Goal: Task Accomplishment & Management: Use online tool/utility

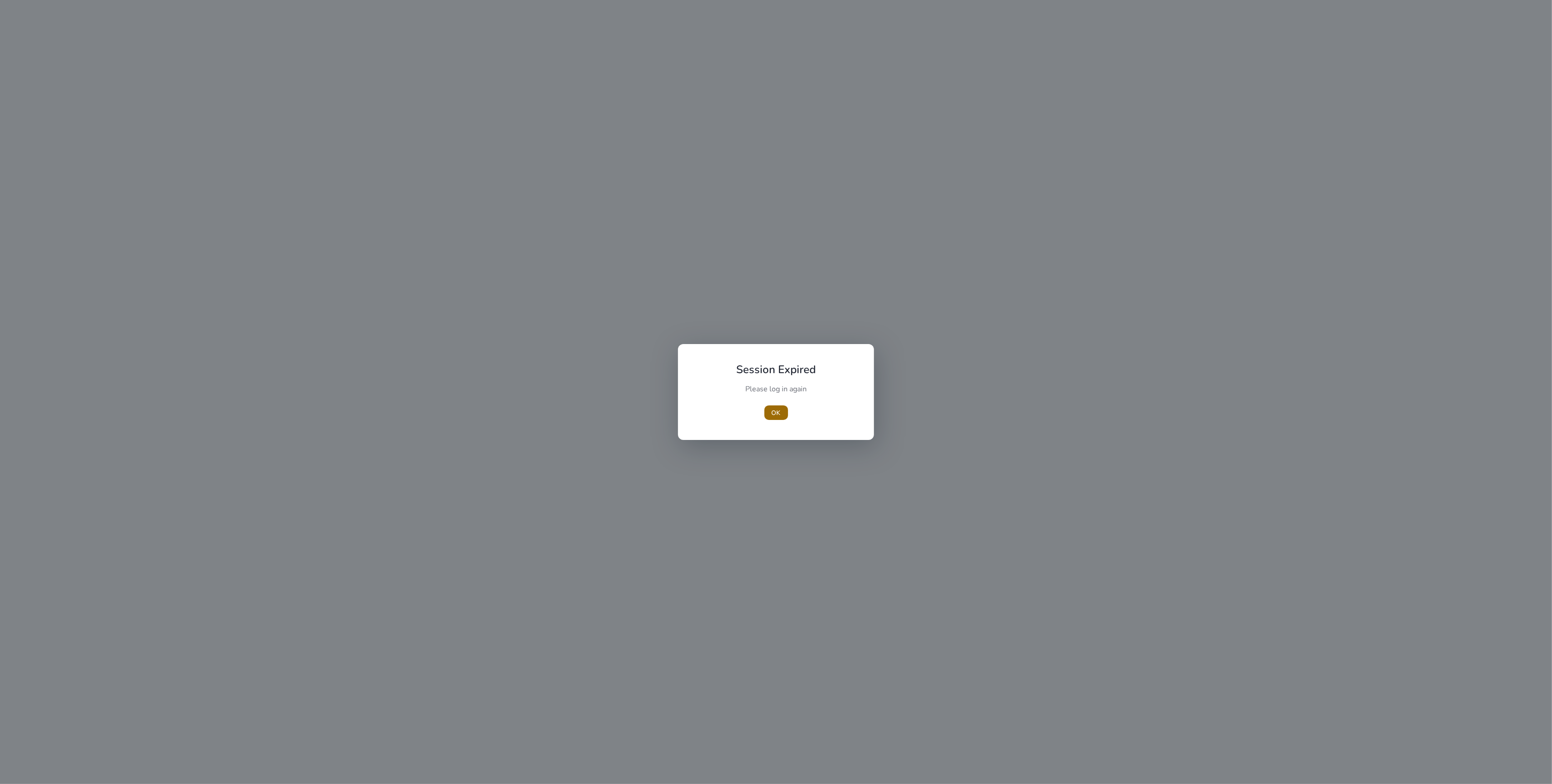
click at [771, 418] on span "button" at bounding box center [776, 412] width 23 height 22
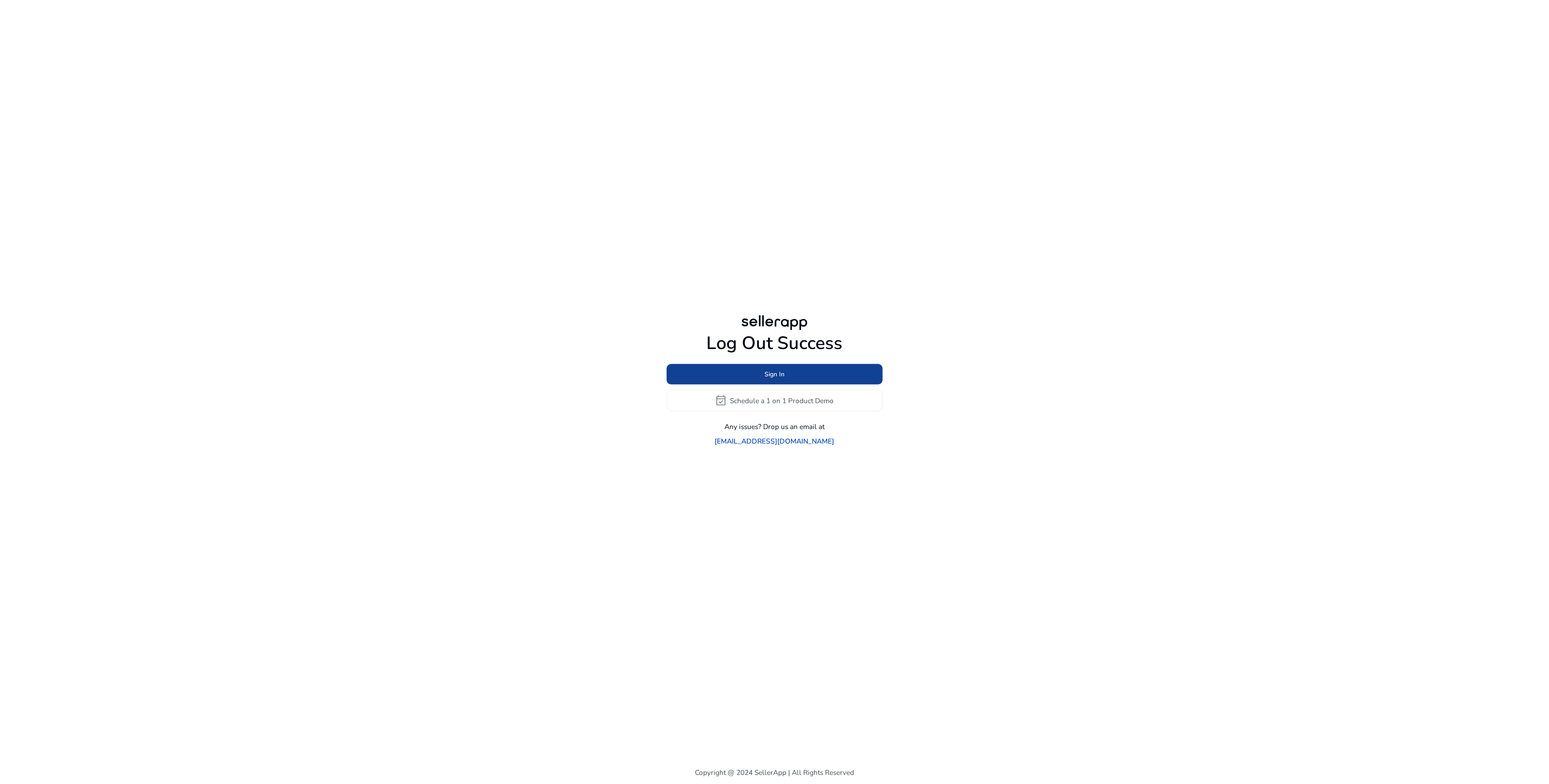
click at [804, 384] on span at bounding box center [774, 375] width 216 height 22
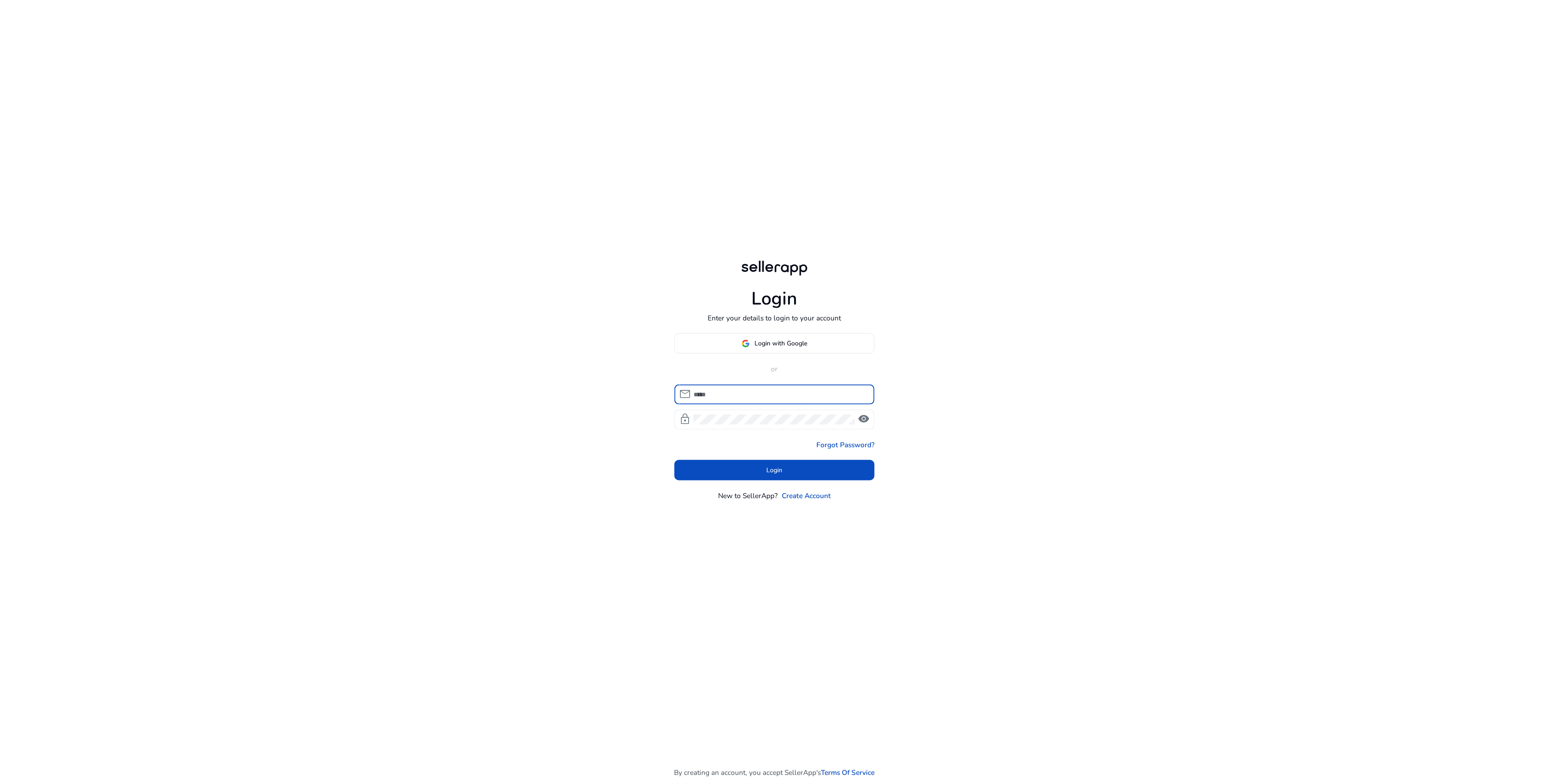
type input "**********"
click at [841, 471] on span at bounding box center [774, 470] width 200 height 22
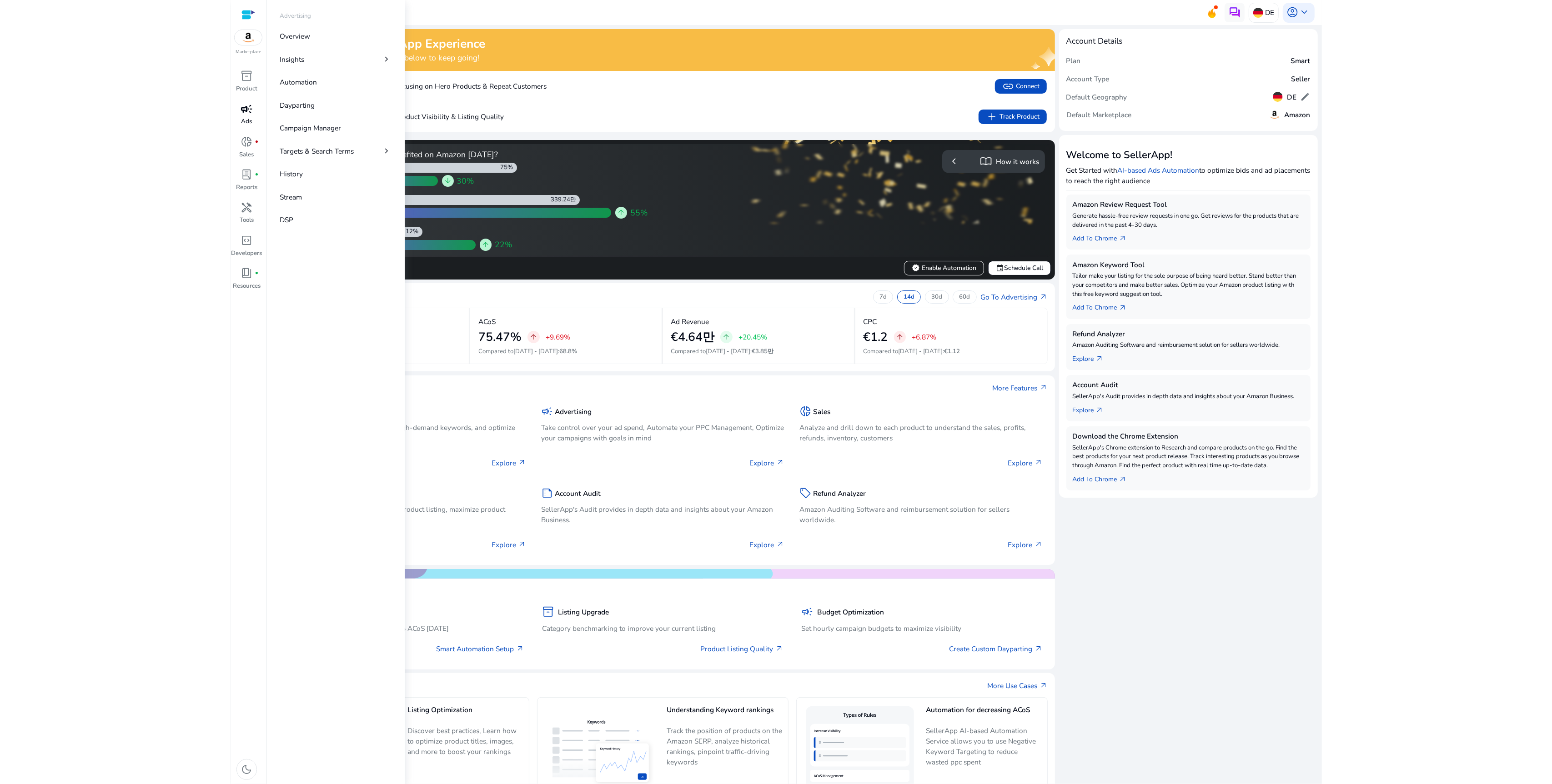
click at [248, 114] on span "campaign" at bounding box center [247, 109] width 12 height 12
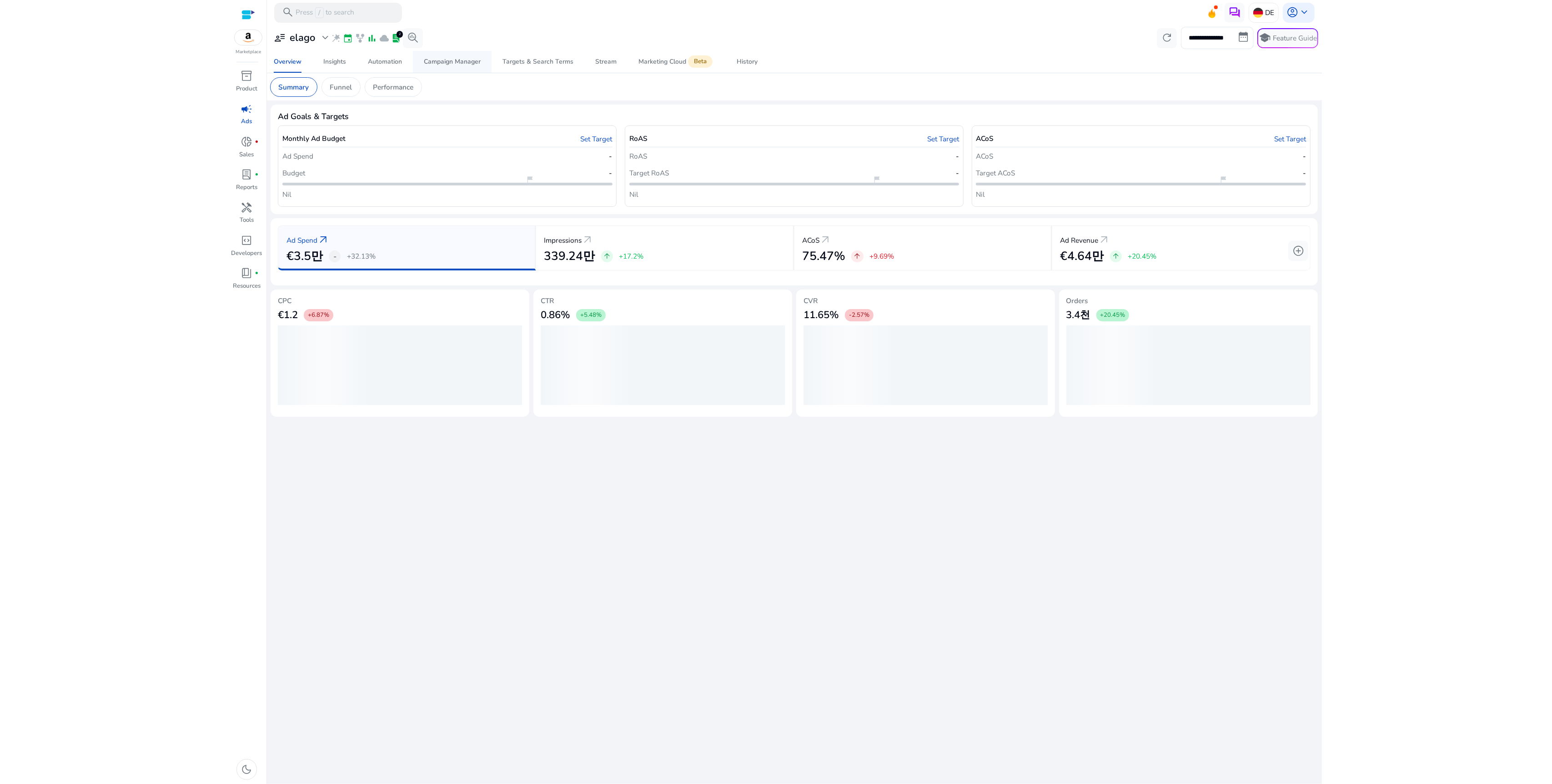
click at [470, 63] on div "Campaign Manager" at bounding box center [452, 61] width 57 height 7
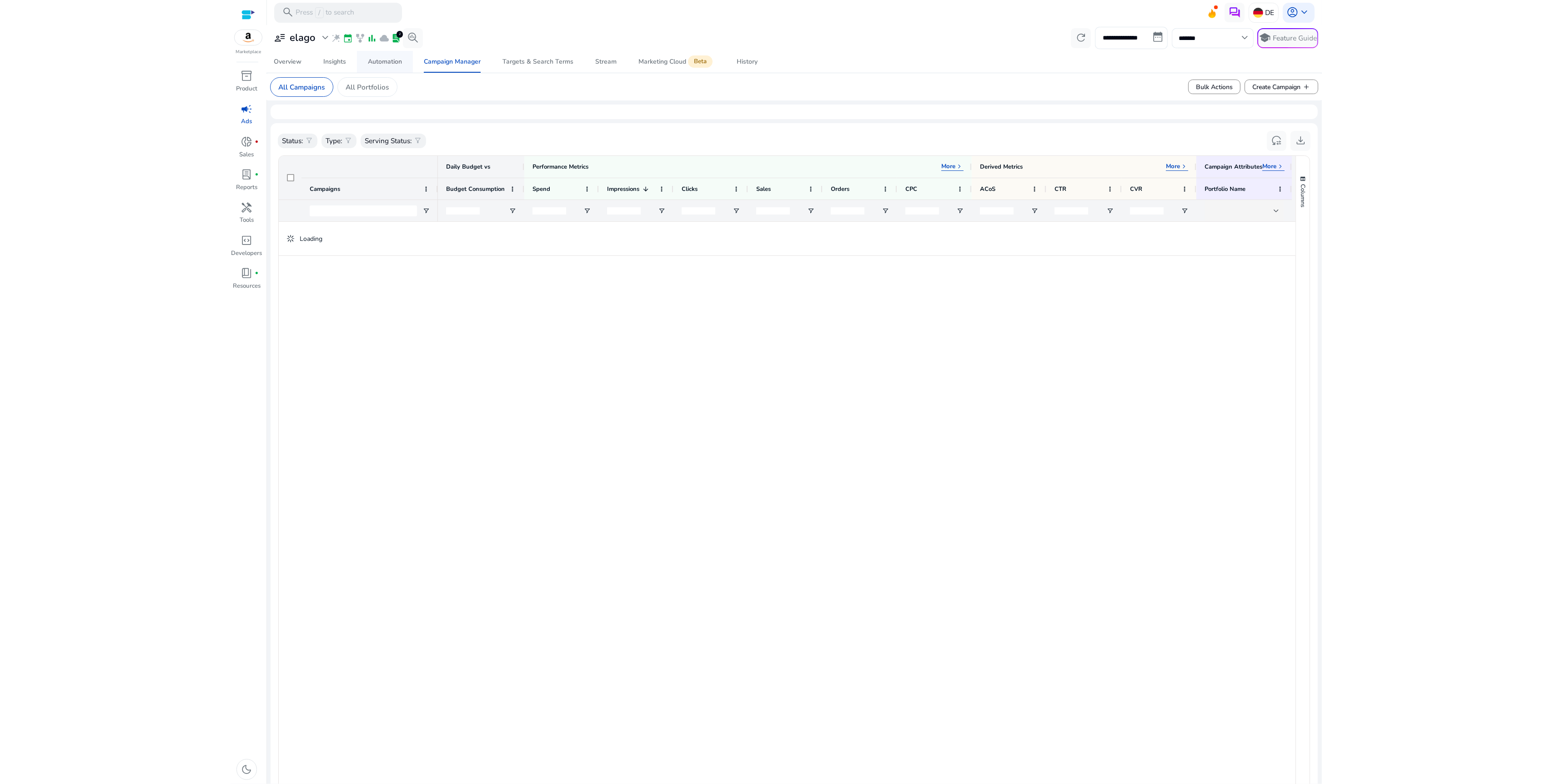
click at [393, 63] on div "Automation" at bounding box center [385, 61] width 34 height 7
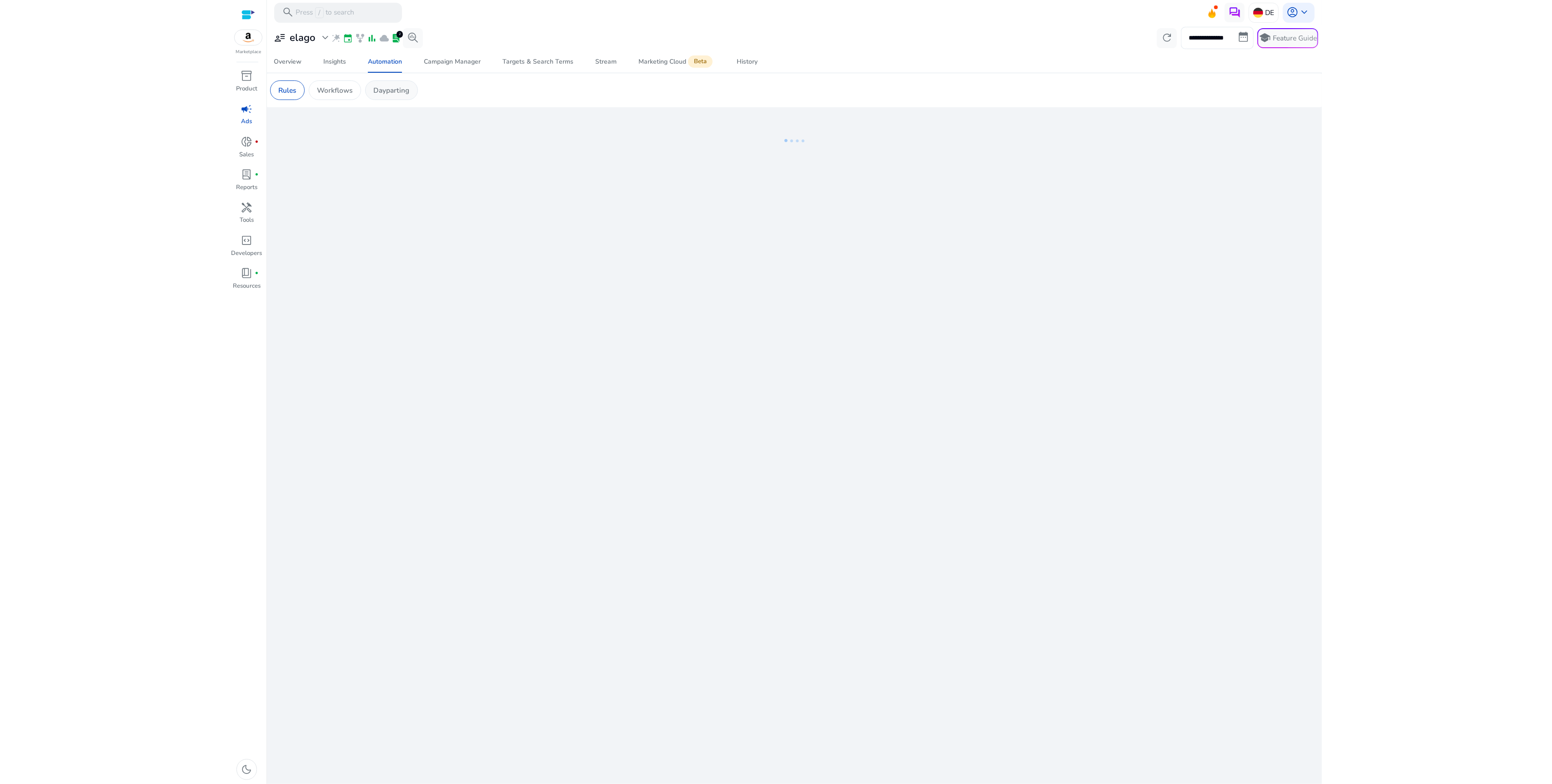
click at [398, 92] on p "Dayparting" at bounding box center [392, 90] width 36 height 10
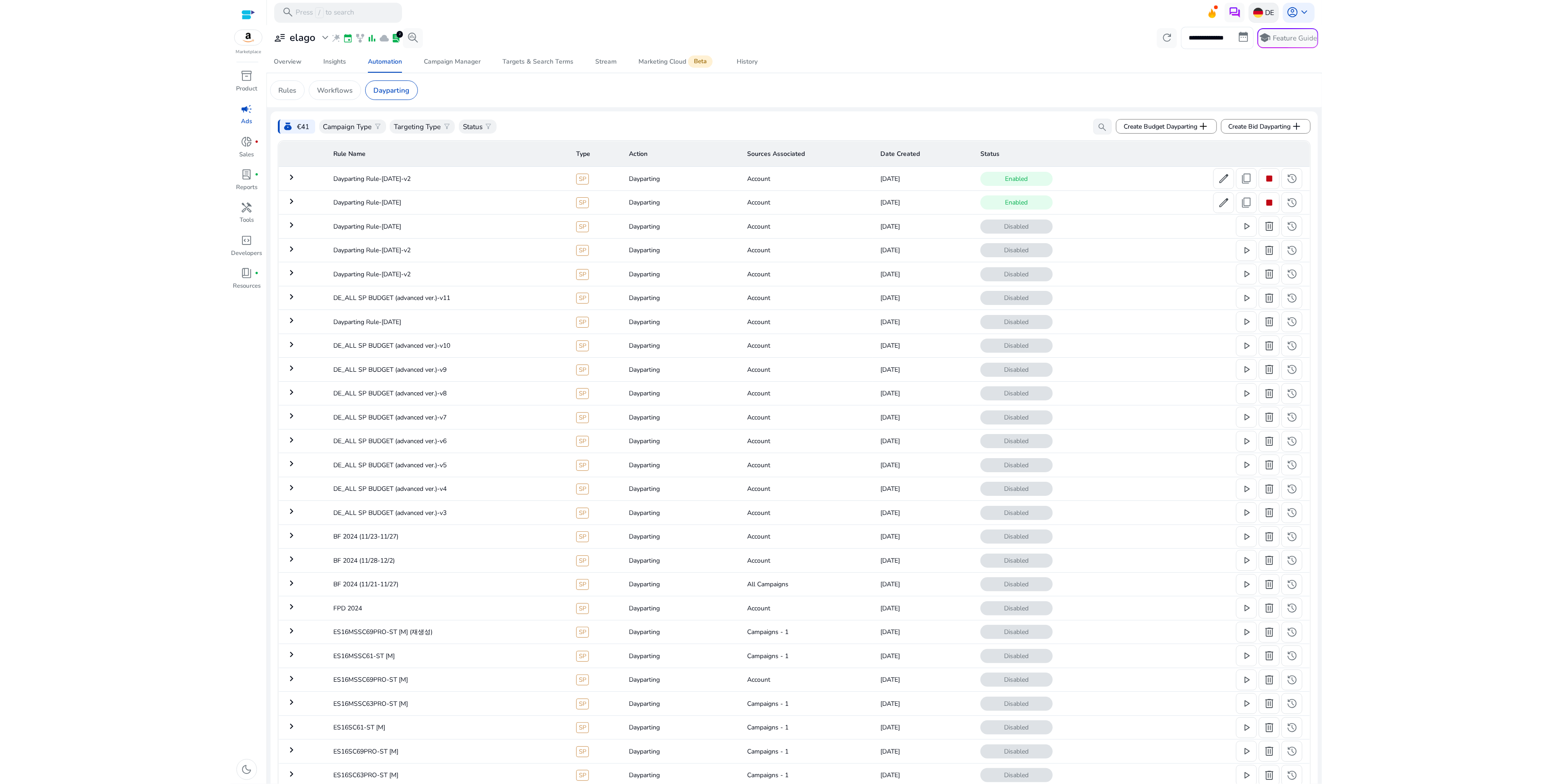
click at [1256, 5] on div "DE" at bounding box center [1264, 13] width 30 height 20
click at [1278, 103] on p "[GEOGRAPHIC_DATA]" at bounding box center [1304, 105] width 72 height 11
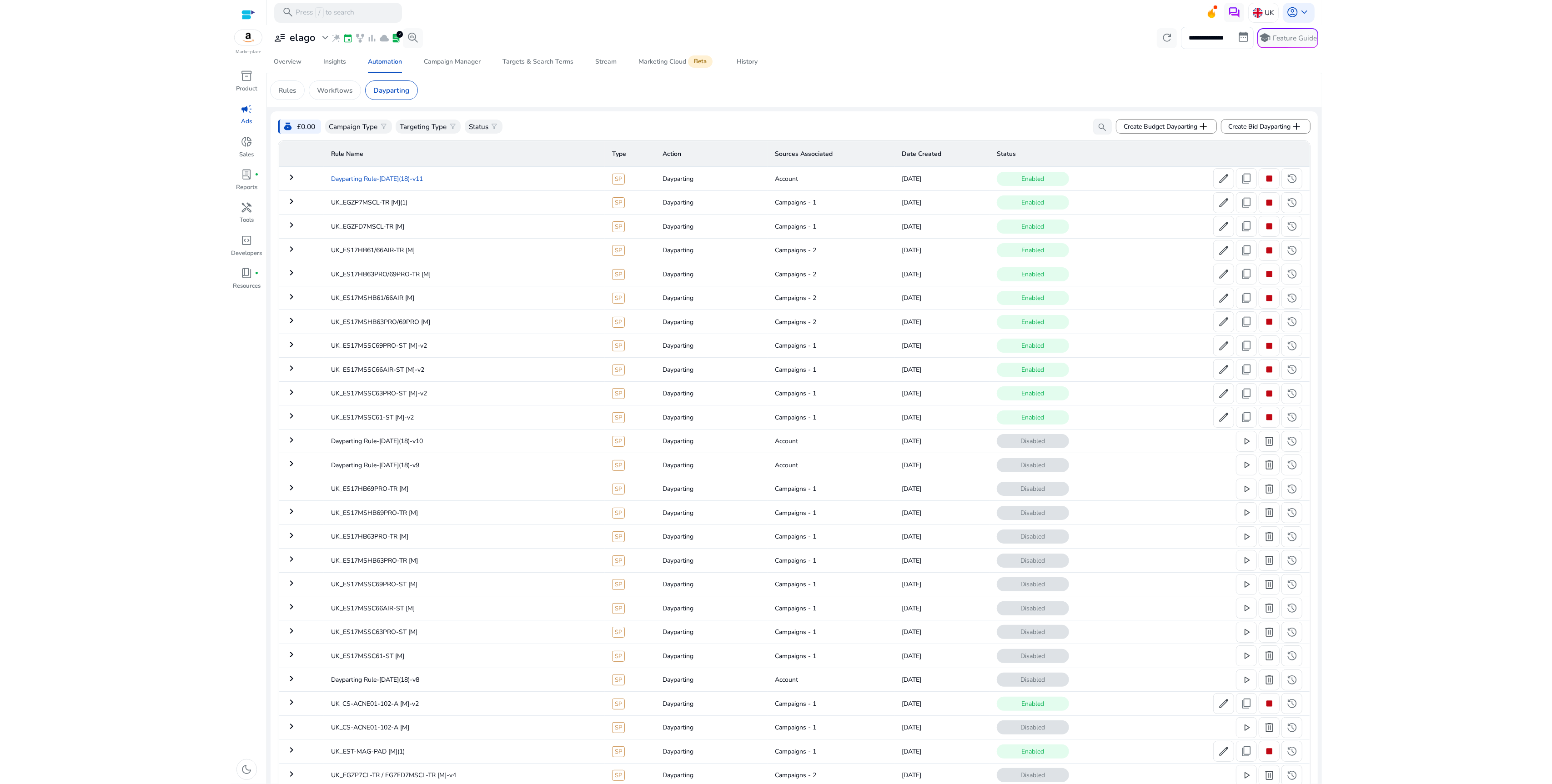
click at [437, 178] on td "Dayparting Rule-[DATE](18)-v11" at bounding box center [464, 178] width 281 height 23
